Goal: Find specific page/section: Find specific page/section

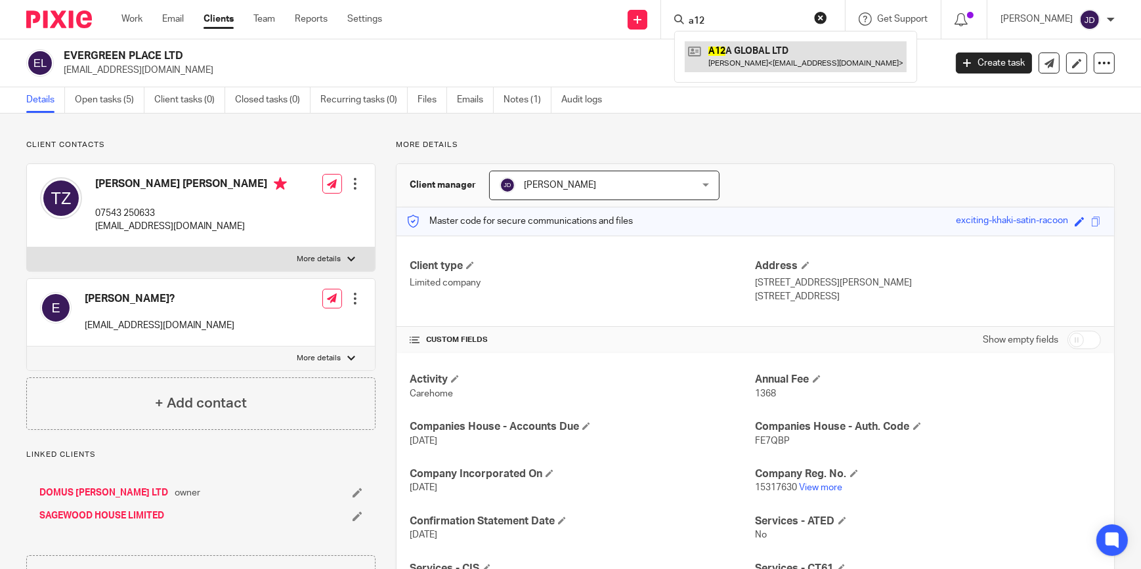
type input "a12"
click at [748, 52] on link at bounding box center [796, 56] width 222 height 30
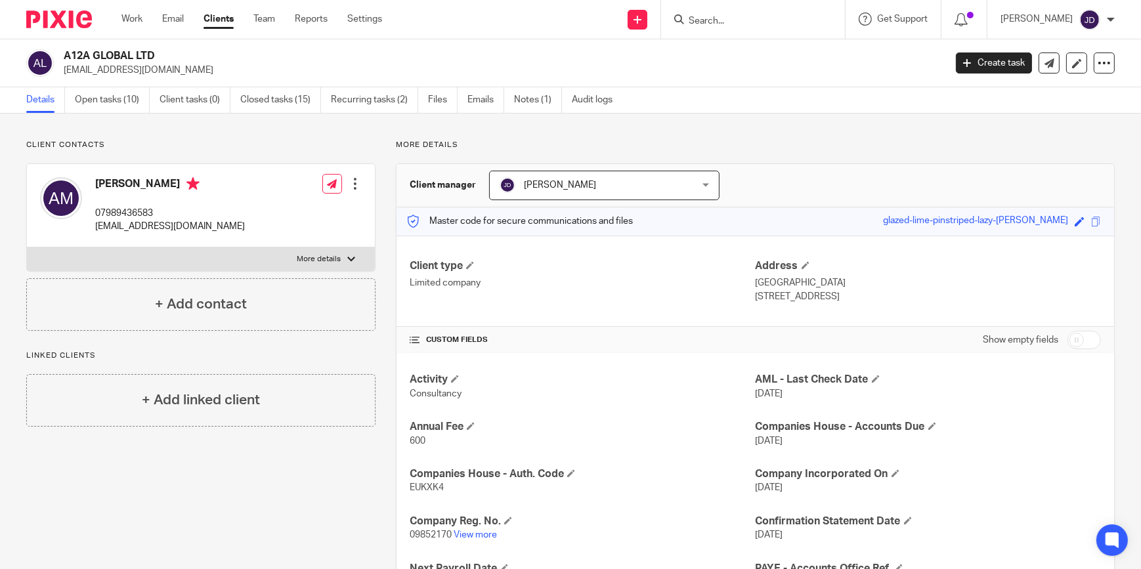
click at [715, 18] on input "Search" at bounding box center [746, 22] width 118 height 12
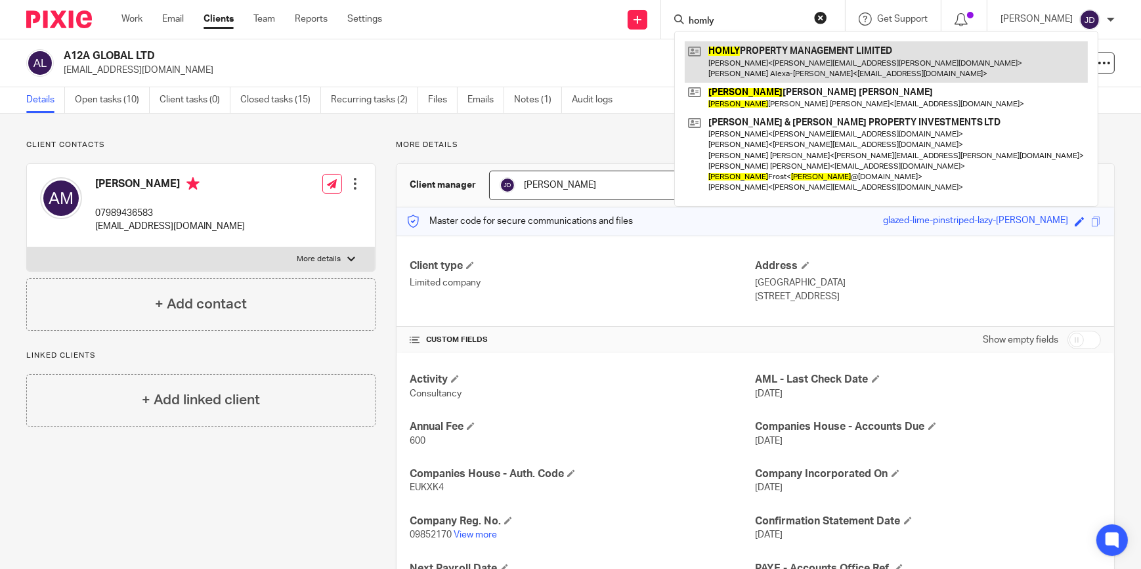
type input "homly"
click at [773, 59] on link at bounding box center [886, 61] width 403 height 41
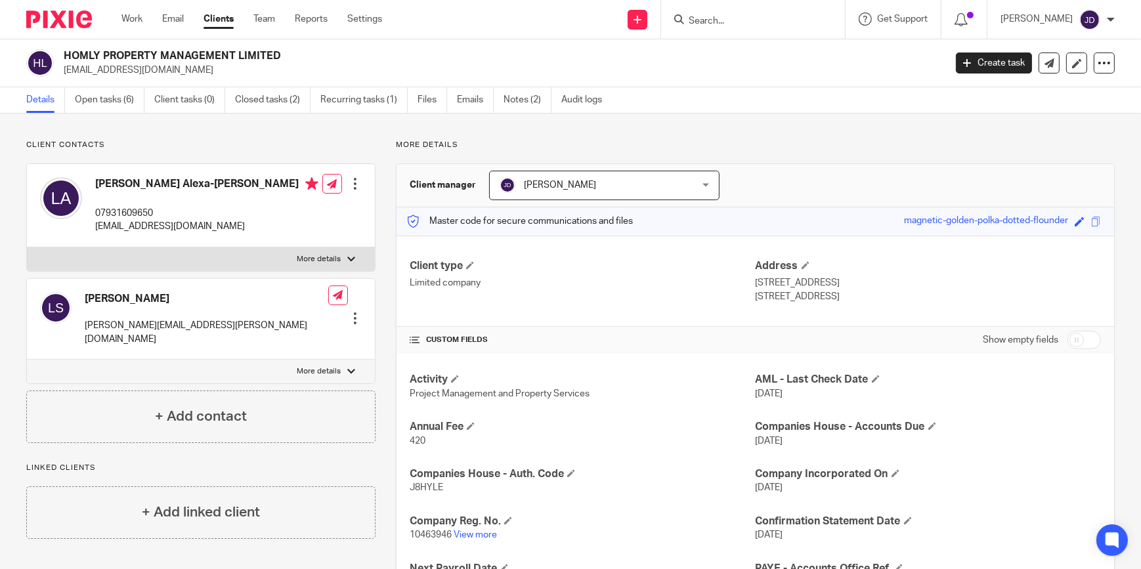
click at [700, 18] on input "Search" at bounding box center [746, 22] width 118 height 12
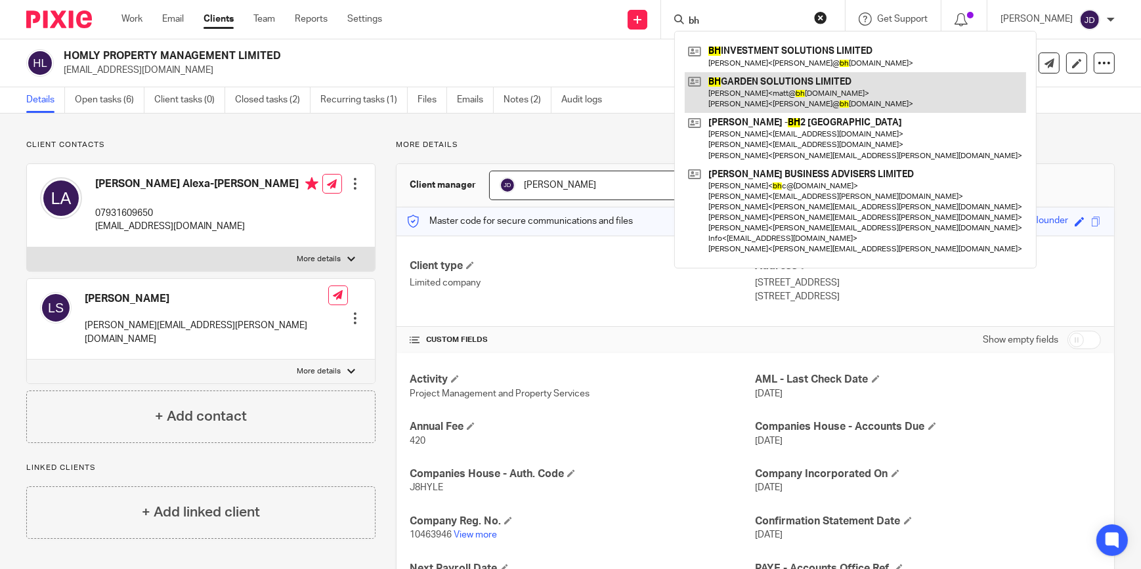
type input "bh"
click at [750, 83] on link at bounding box center [855, 92] width 341 height 41
